Goal: Information Seeking & Learning: Learn about a topic

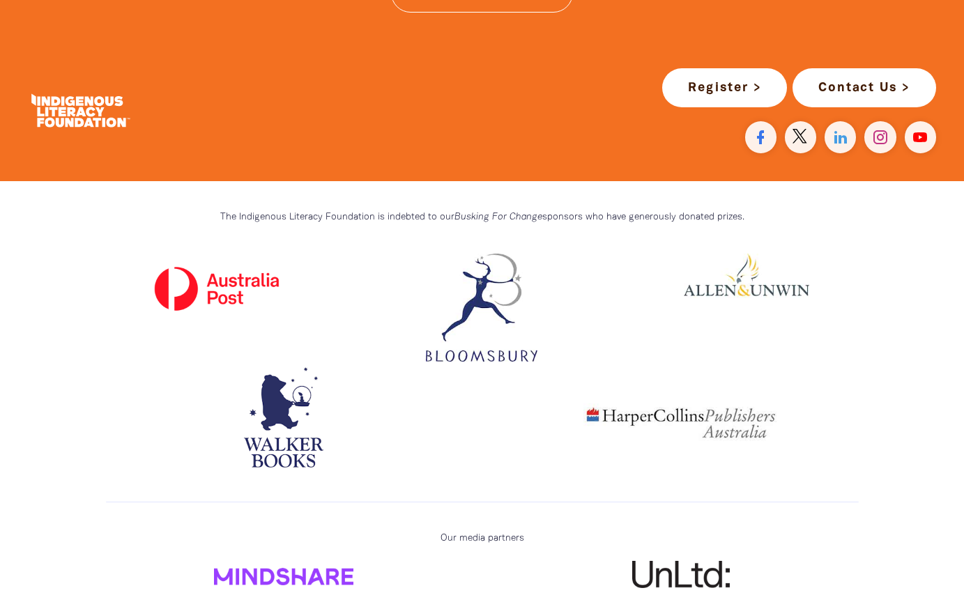
scroll to position [3899, 0]
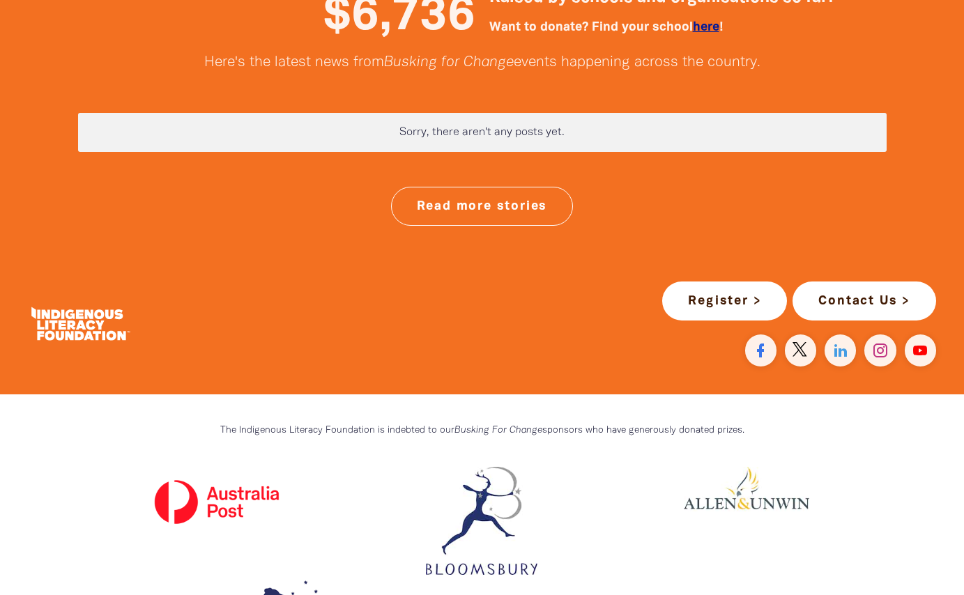
scroll to position [3676, 0]
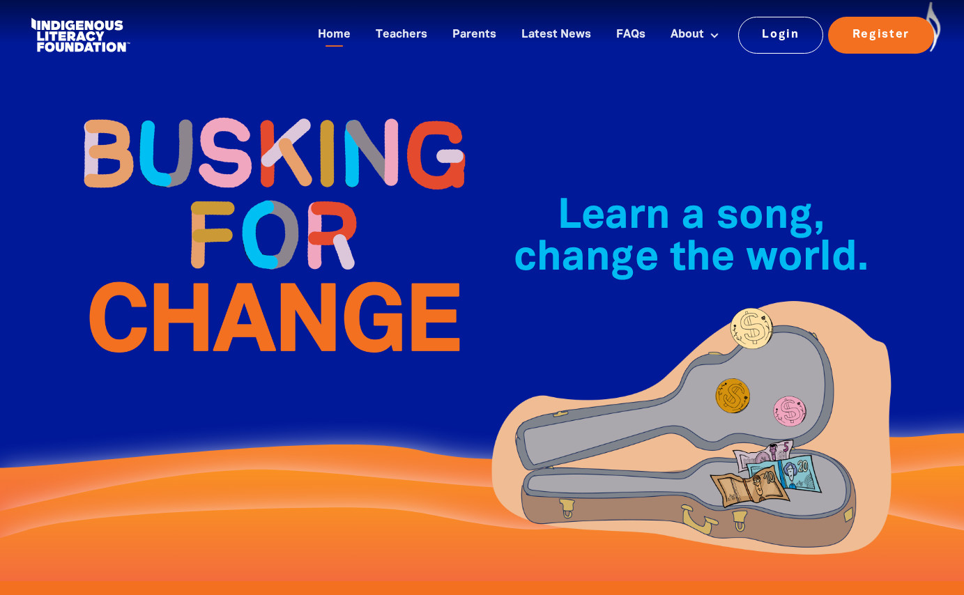
scroll to position [0, 0]
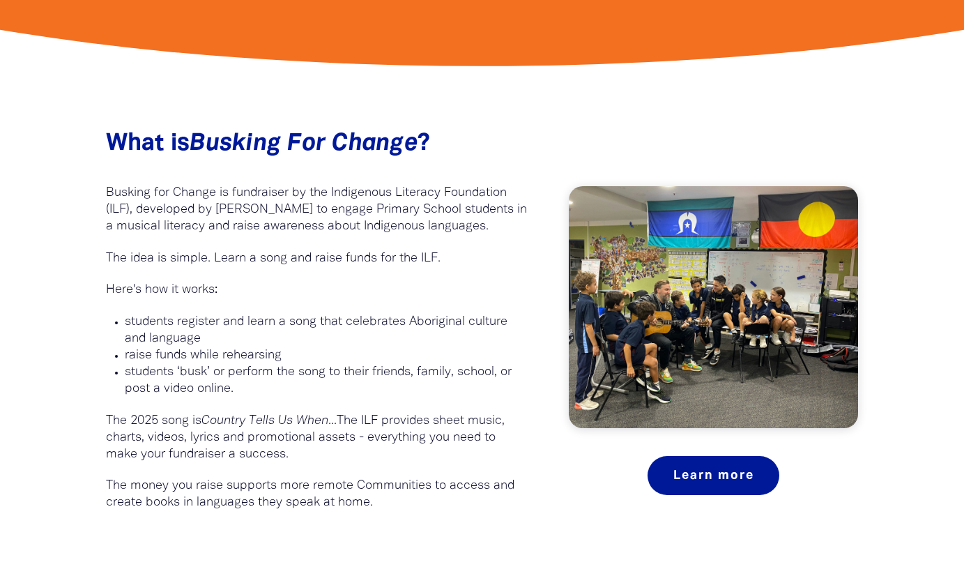
scroll to position [717, 0]
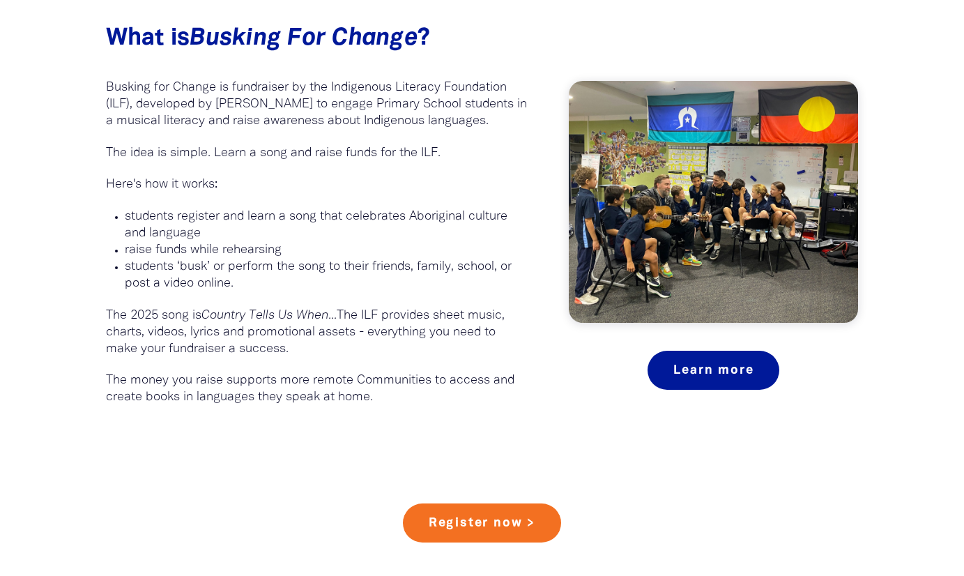
scroll to position [820, 0]
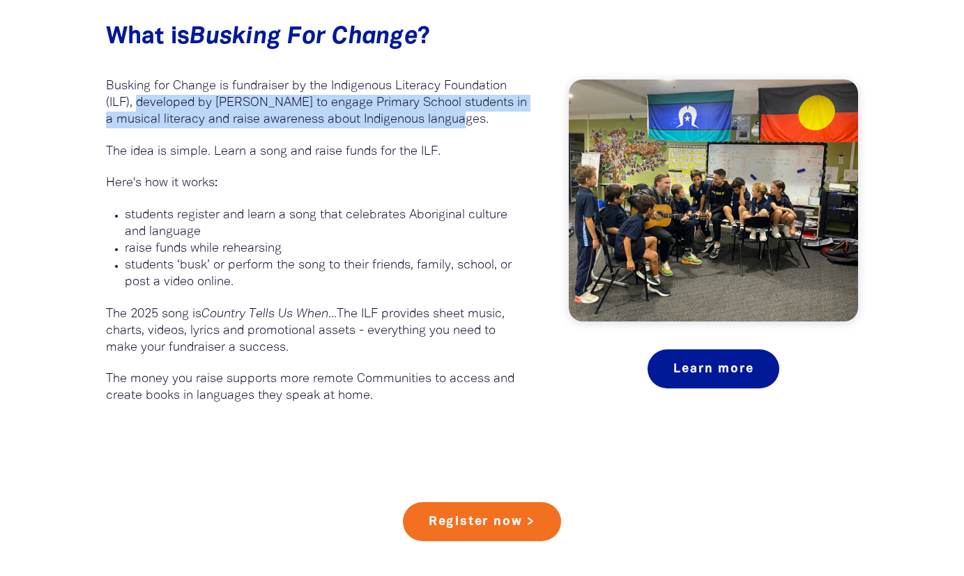
drag, startPoint x: 138, startPoint y: 101, endPoint x: 489, endPoint y: 122, distance: 351.2
click at [489, 122] on p "Busking for Change is fundraiser by the Indigenous Literacy Foundation (ILF), d…" at bounding box center [317, 103] width 422 height 50
copy p "developed by Josh Pyke to engage Primary School students in a musical literacy …"
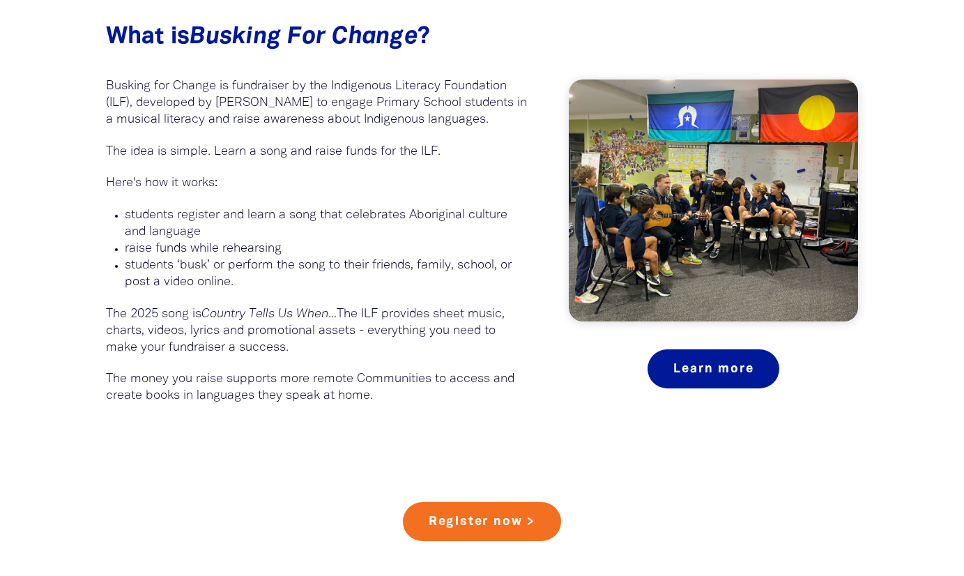
click at [259, 182] on p "Here's how it works:" at bounding box center [317, 183] width 422 height 17
drag, startPoint x: 105, startPoint y: 311, endPoint x: 344, endPoint y: 312, distance: 239.1
click at [344, 312] on p "The 2025 song is Country Tells Us When... The ILF provides sheet music, charts,…" at bounding box center [317, 331] width 422 height 50
copy p "The 2025 song is Country Tells Us When..."
click at [399, 291] on p at bounding box center [317, 298] width 422 height 15
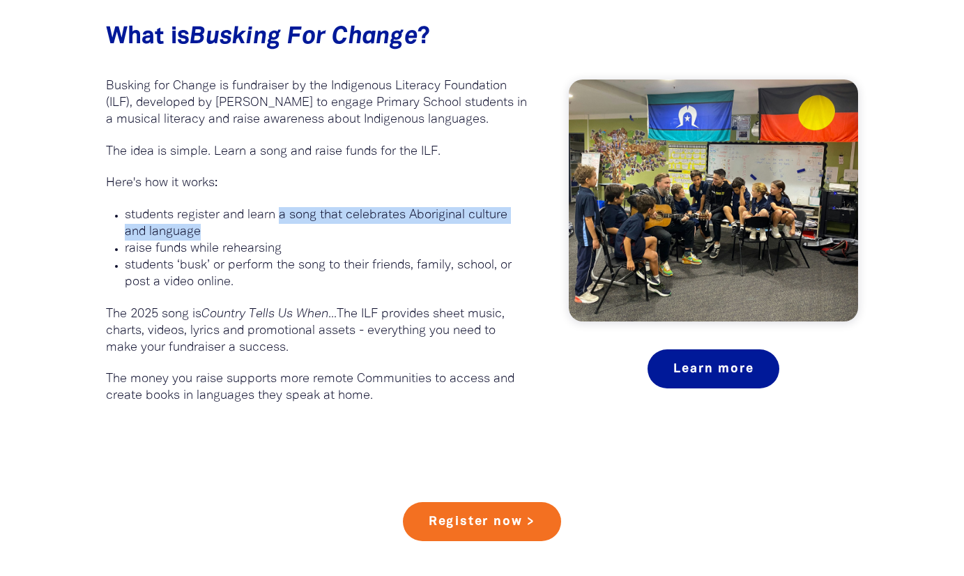
drag, startPoint x: 282, startPoint y: 215, endPoint x: 350, endPoint y: 227, distance: 68.6
click at [350, 229] on p "students register and learn a song that celebrates Aboriginal culture and langu…" at bounding box center [326, 223] width 403 height 33
copy p "a song that celebrates Aboriginal culture and language"
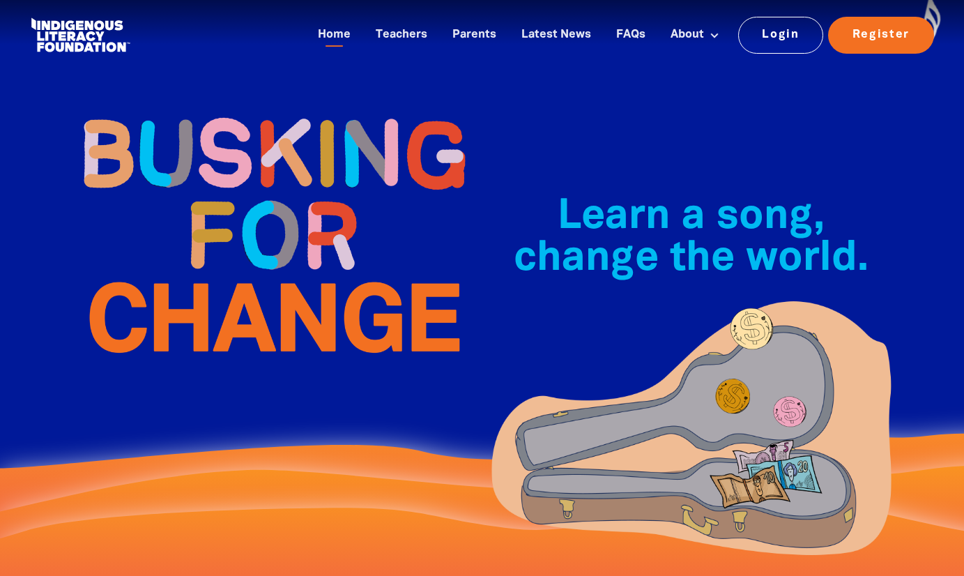
scroll to position [0, 0]
